Goal: Task Accomplishment & Management: Use online tool/utility

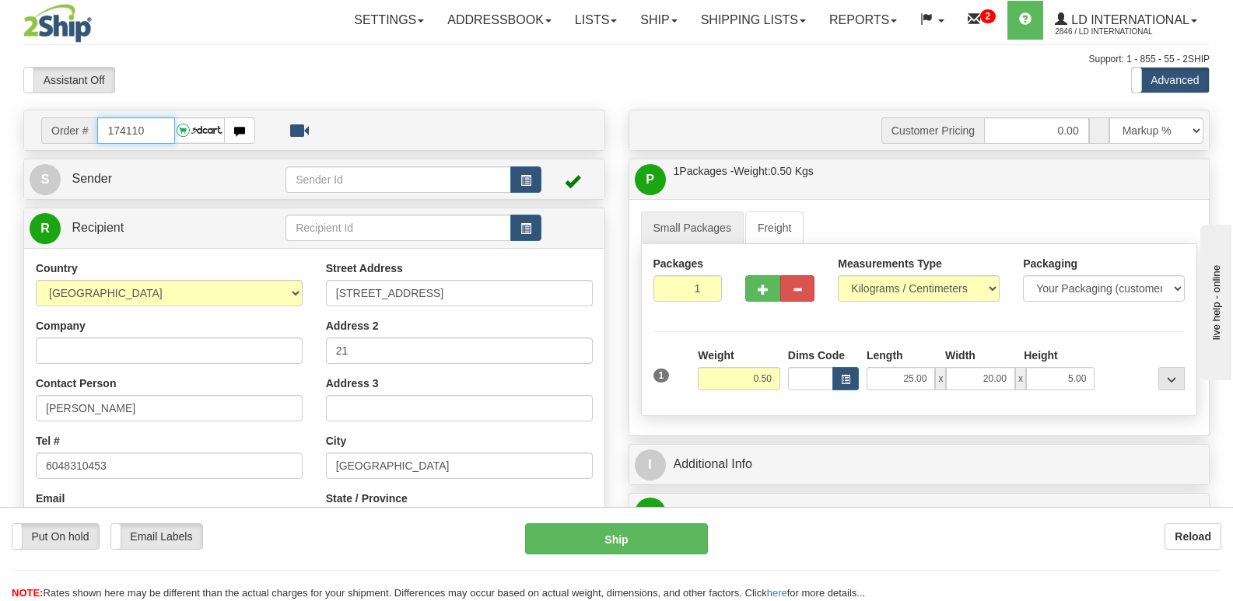
click at [166, 130] on input "174110" at bounding box center [135, 130] width 77 height 26
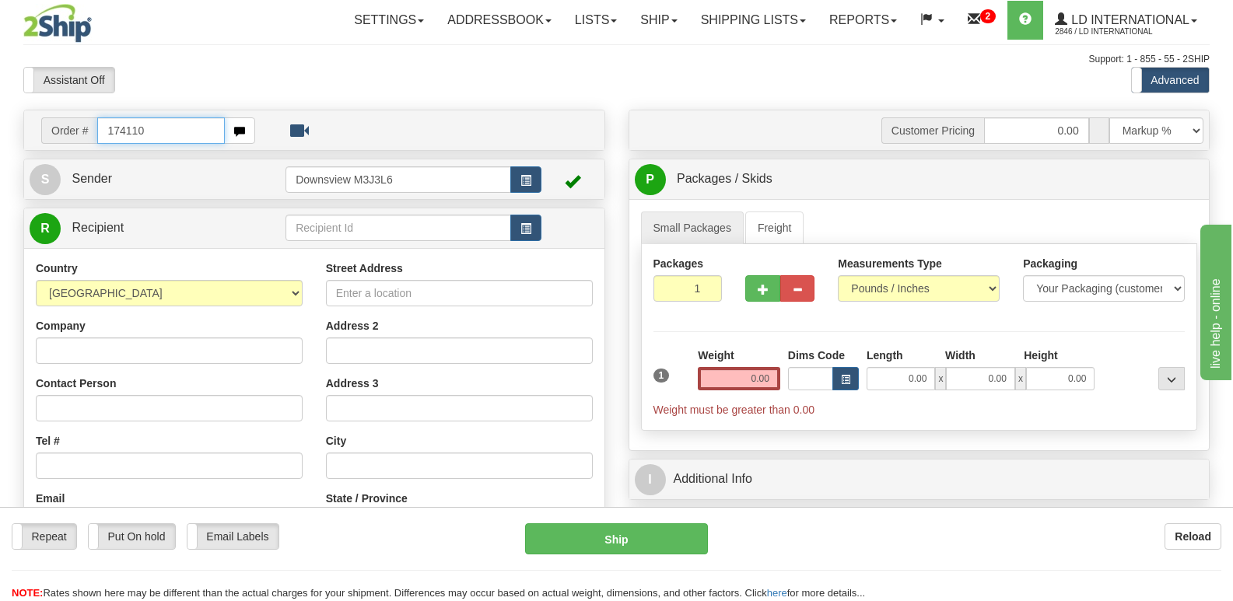
type input "174110"
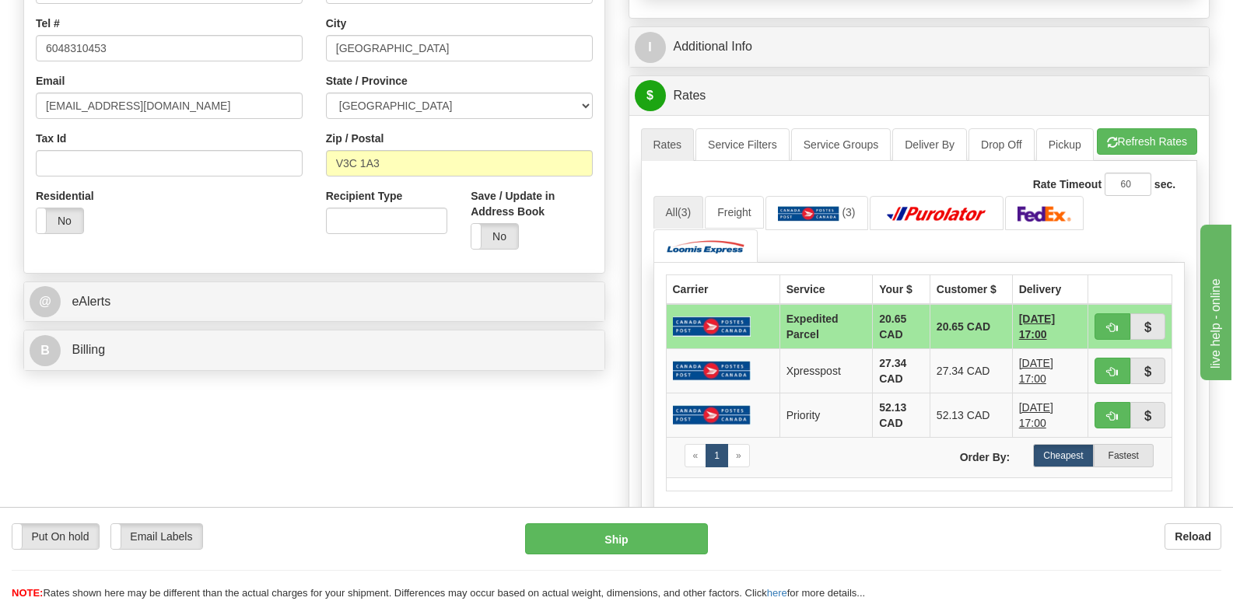
scroll to position [467, 0]
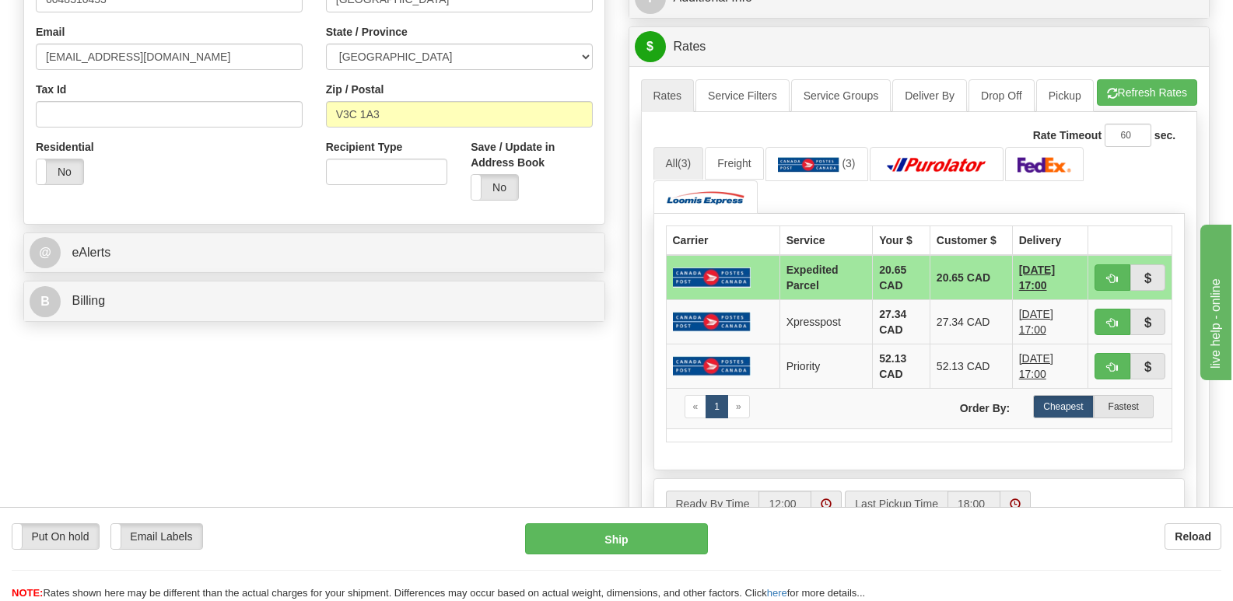
click at [362, 273] on div "@ eAlerts" at bounding box center [314, 253] width 582 height 41
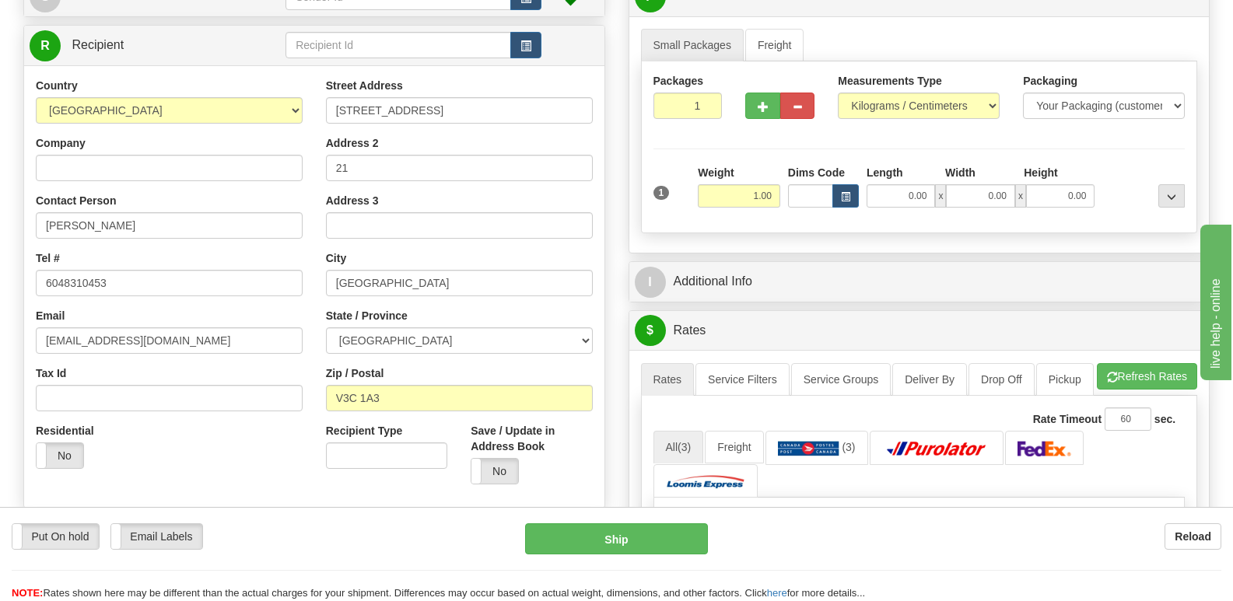
scroll to position [156, 0]
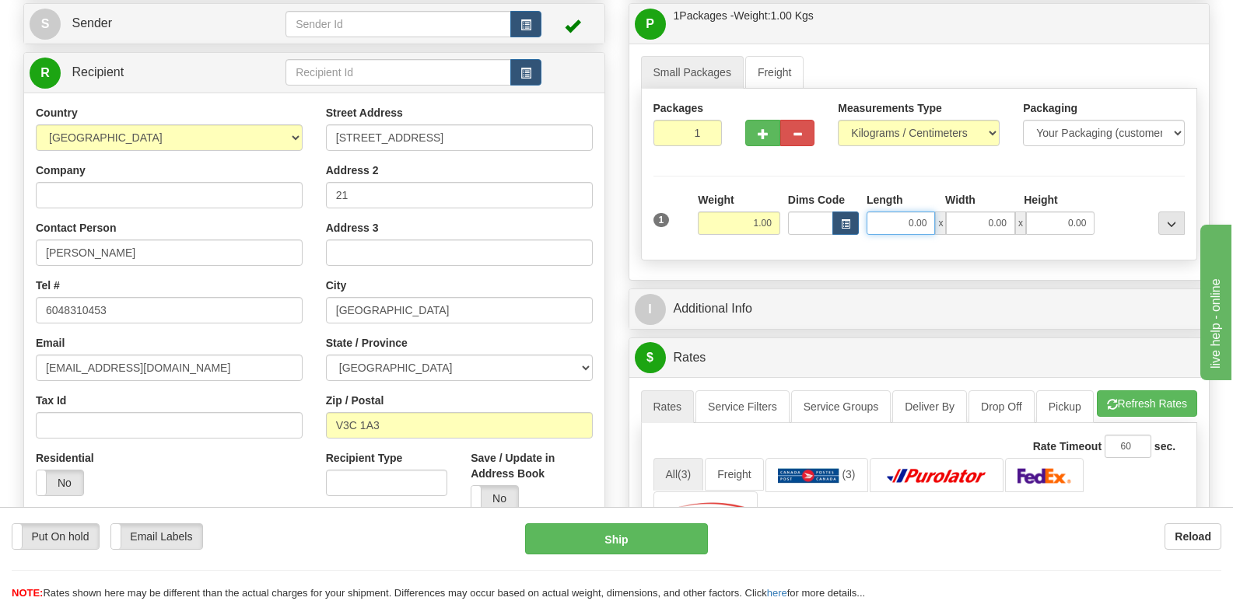
click at [922, 228] on input "0.00" at bounding box center [901, 223] width 68 height 23
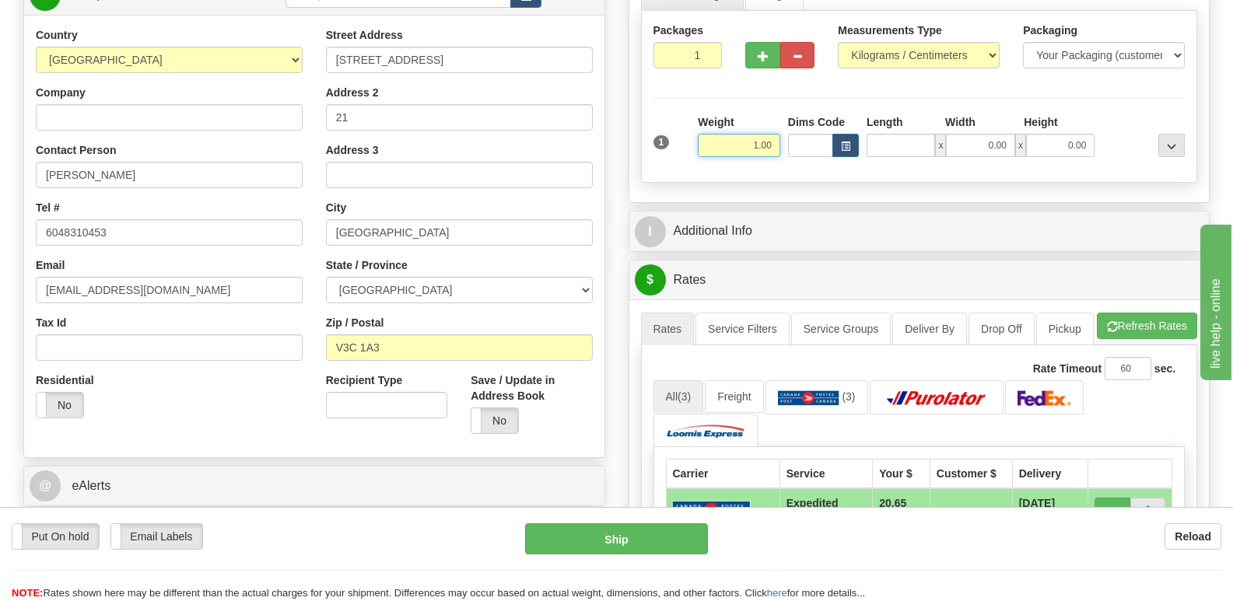
type input "0.00"
click at [769, 156] on input "1.00" at bounding box center [739, 145] width 82 height 23
click at [884, 140] on input "0.00" at bounding box center [901, 145] width 68 height 23
type input "0.50"
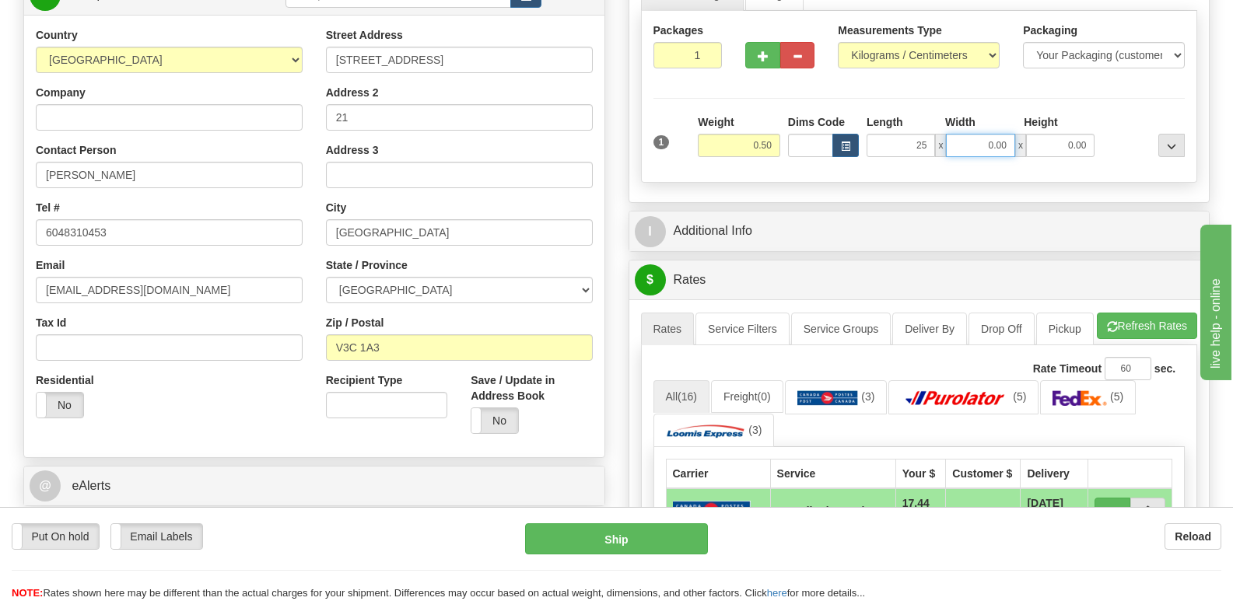
type input "25.00"
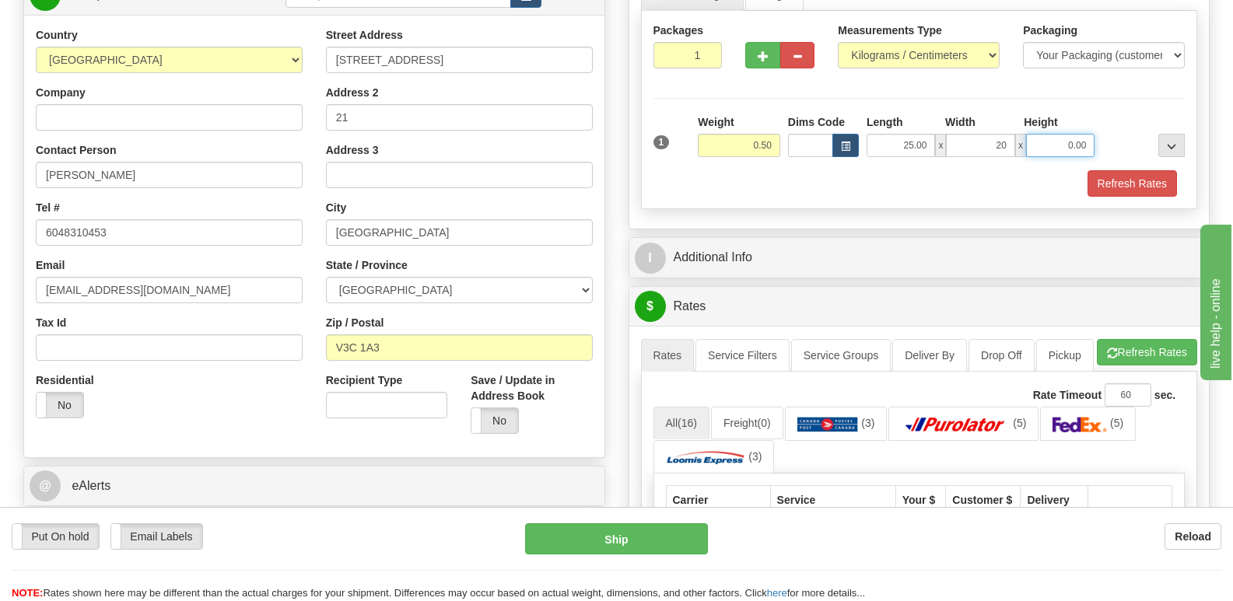
type input "20.00"
type input "5.00"
click at [932, 152] on input "25.00" at bounding box center [901, 145] width 68 height 23
type input "30.00"
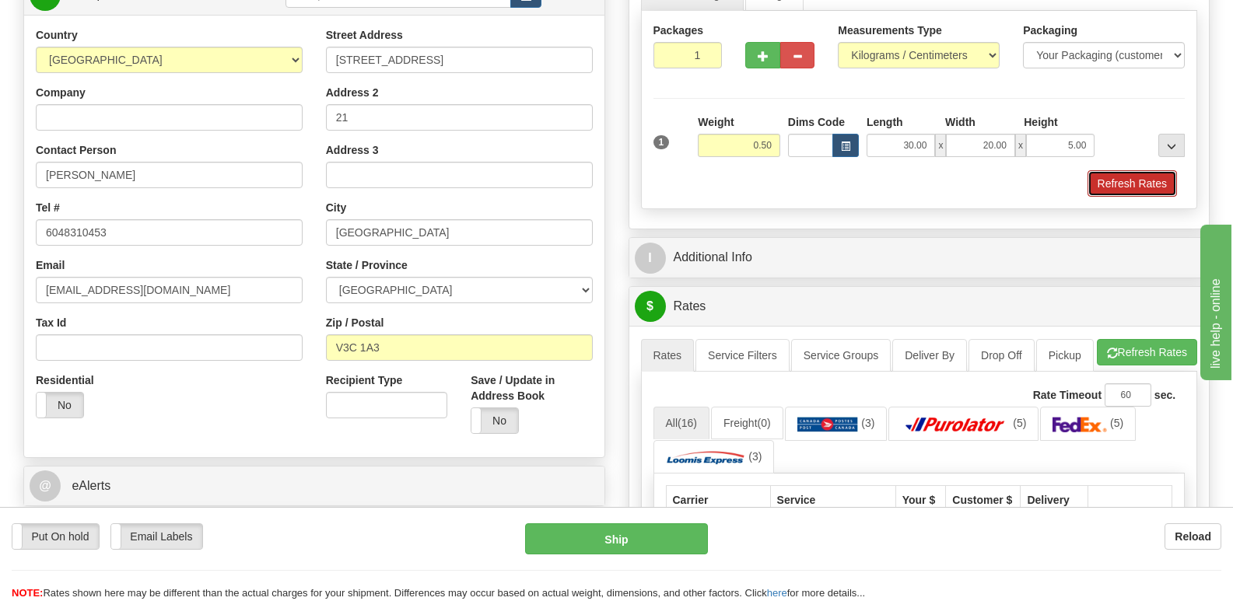
click at [1166, 177] on button "Refresh Rates" at bounding box center [1131, 183] width 89 height 26
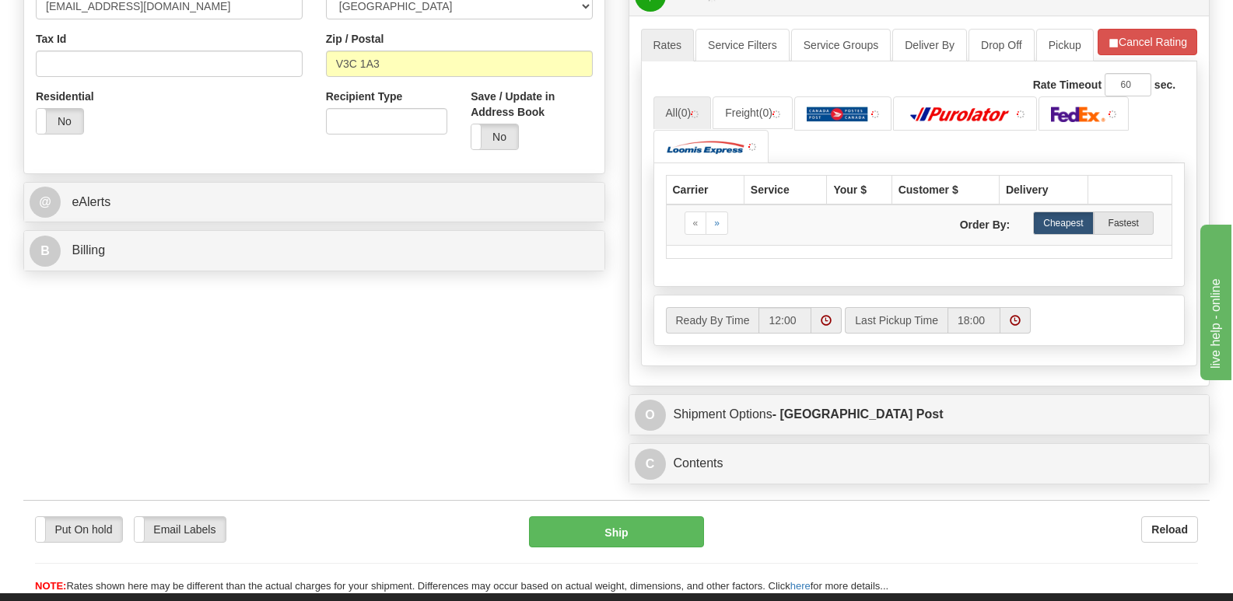
scroll to position [545, 0]
